Goal: Register for event/course

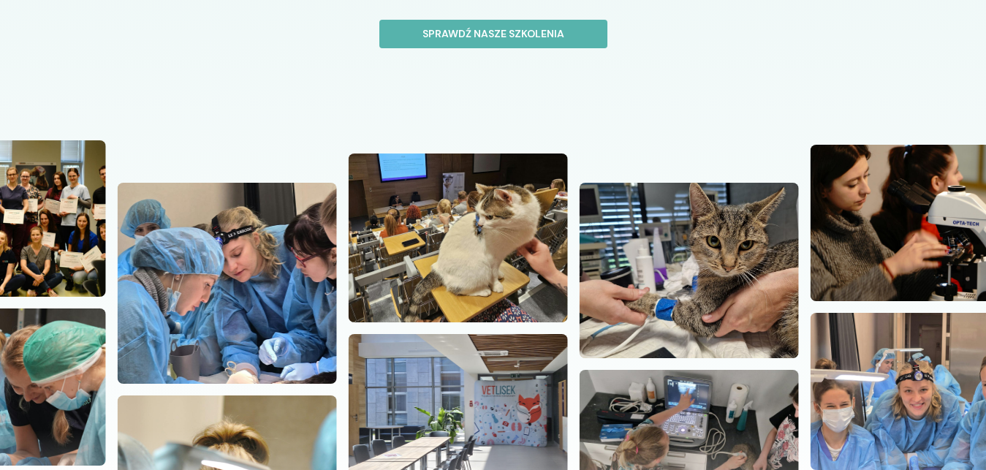
scroll to position [75, 0]
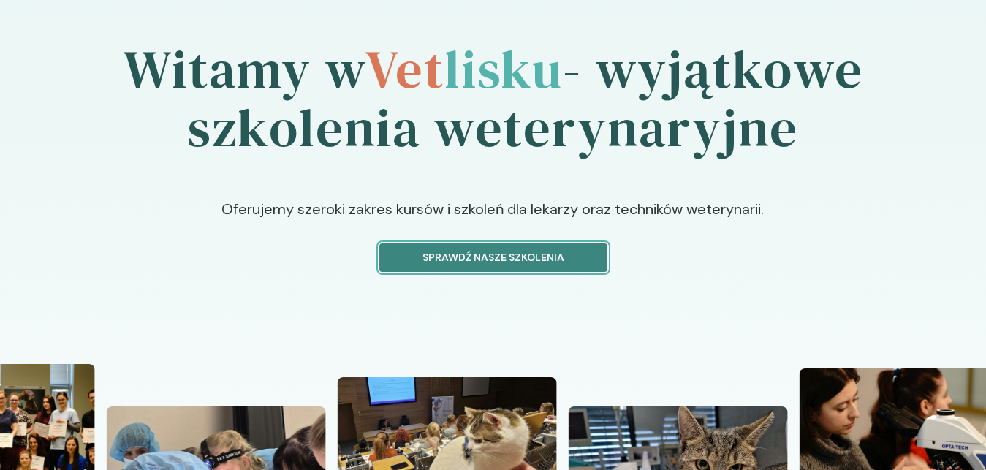
click at [559, 257] on p "Sprawdź nasze szkolenia" at bounding box center [493, 257] width 203 height 15
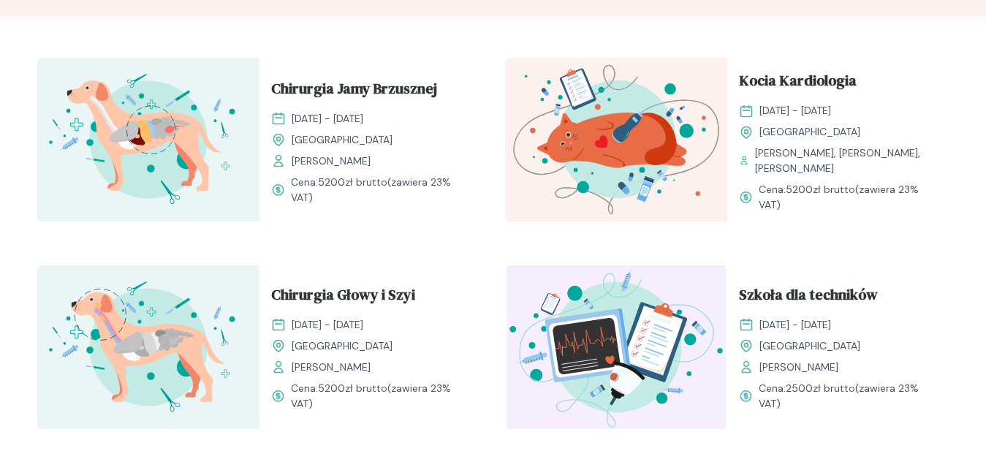
scroll to position [522, 0]
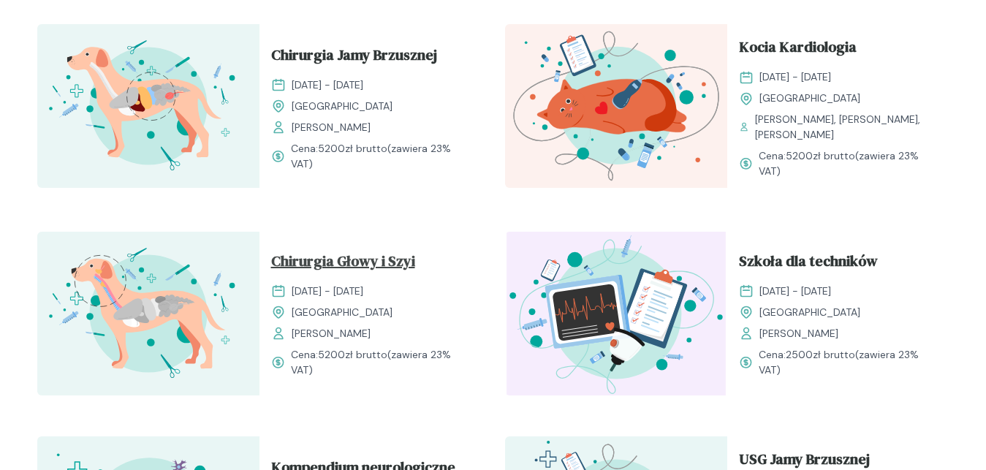
click at [413, 260] on span "Chirurgia Głowy i Szyi" at bounding box center [343, 264] width 144 height 28
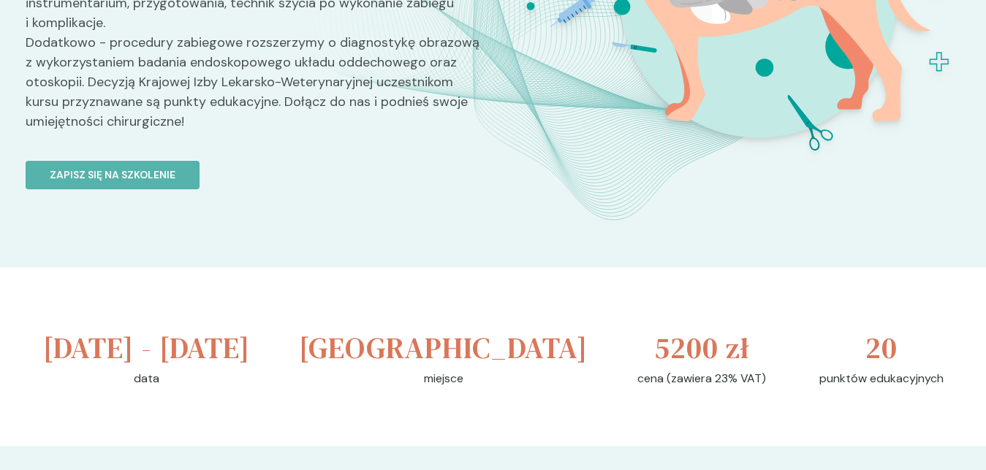
scroll to position [447, 0]
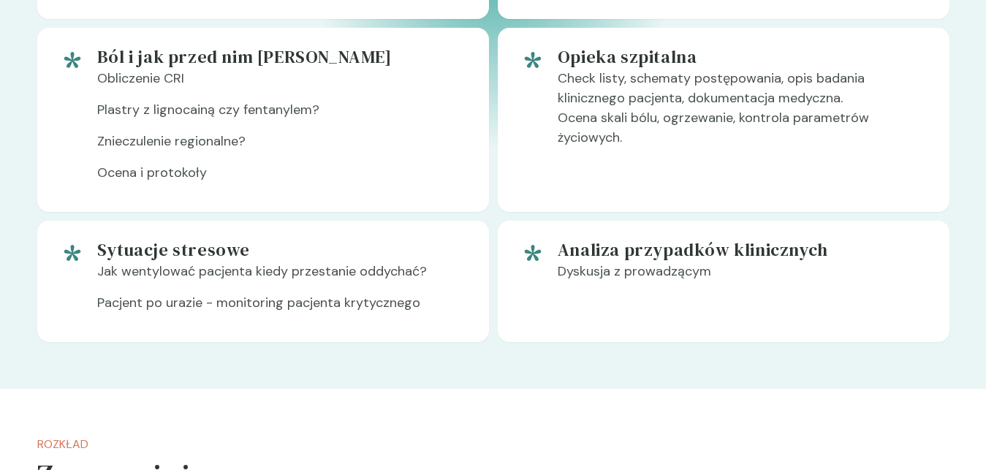
scroll to position [1342, 0]
